Goal: Navigation & Orientation: Find specific page/section

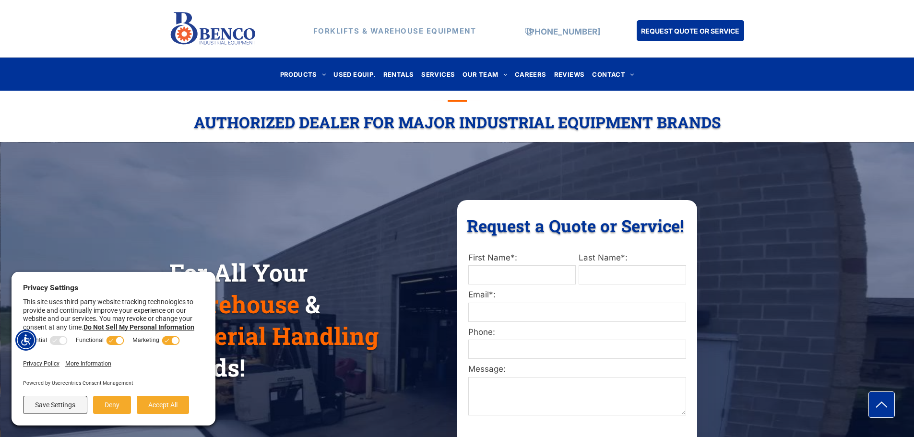
click at [220, 182] on div "For All Your Warehouse & Material Handling Needs! Request a Quote or Service! R…" at bounding box center [457, 335] width 914 height 367
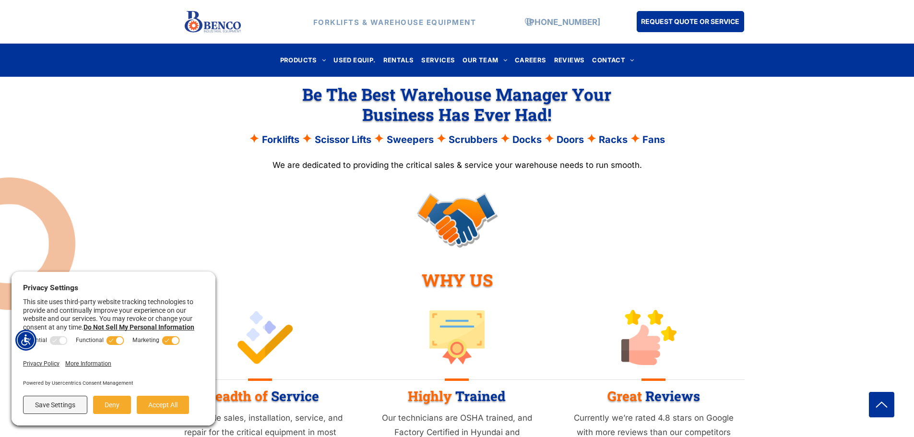
scroll to position [528, 0]
